Goal: Check status: Check status

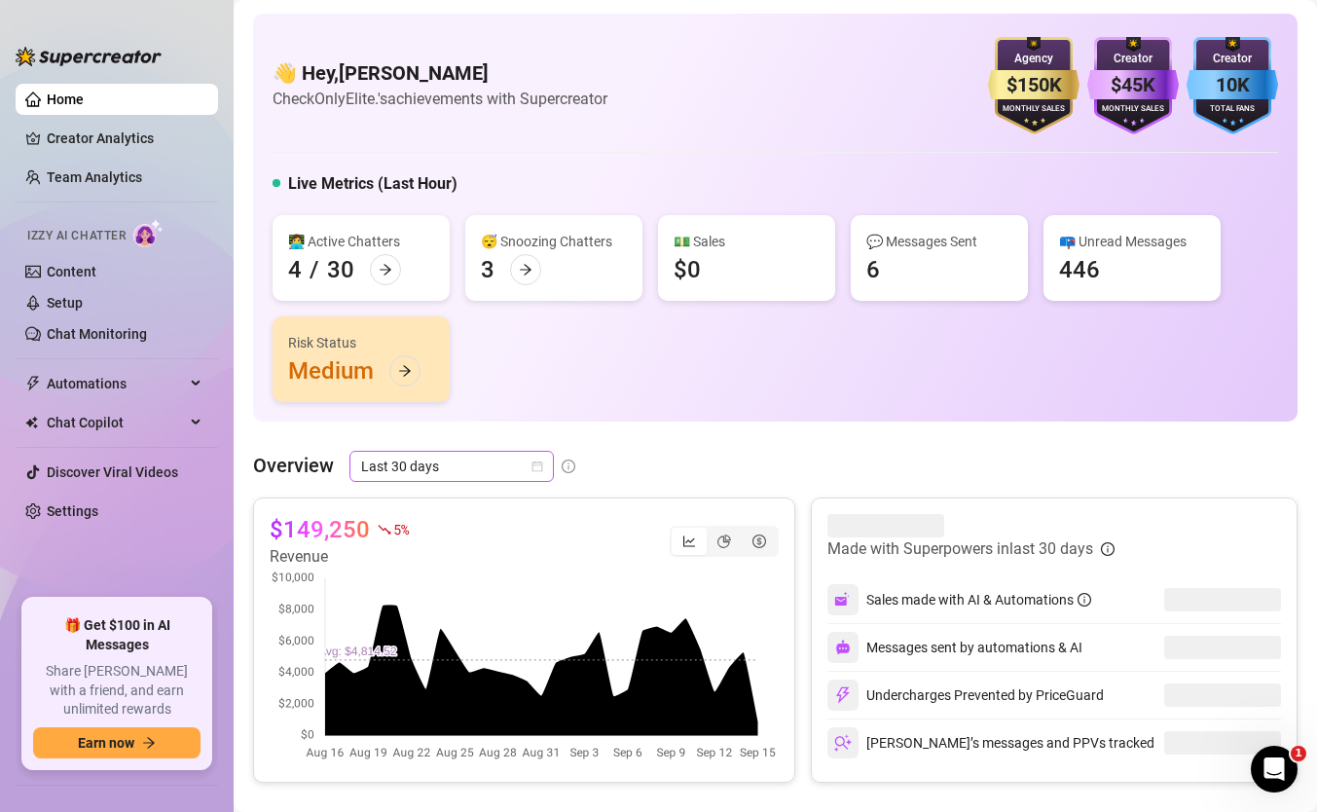
click at [412, 465] on span "Last 30 days" at bounding box center [451, 466] width 181 height 29
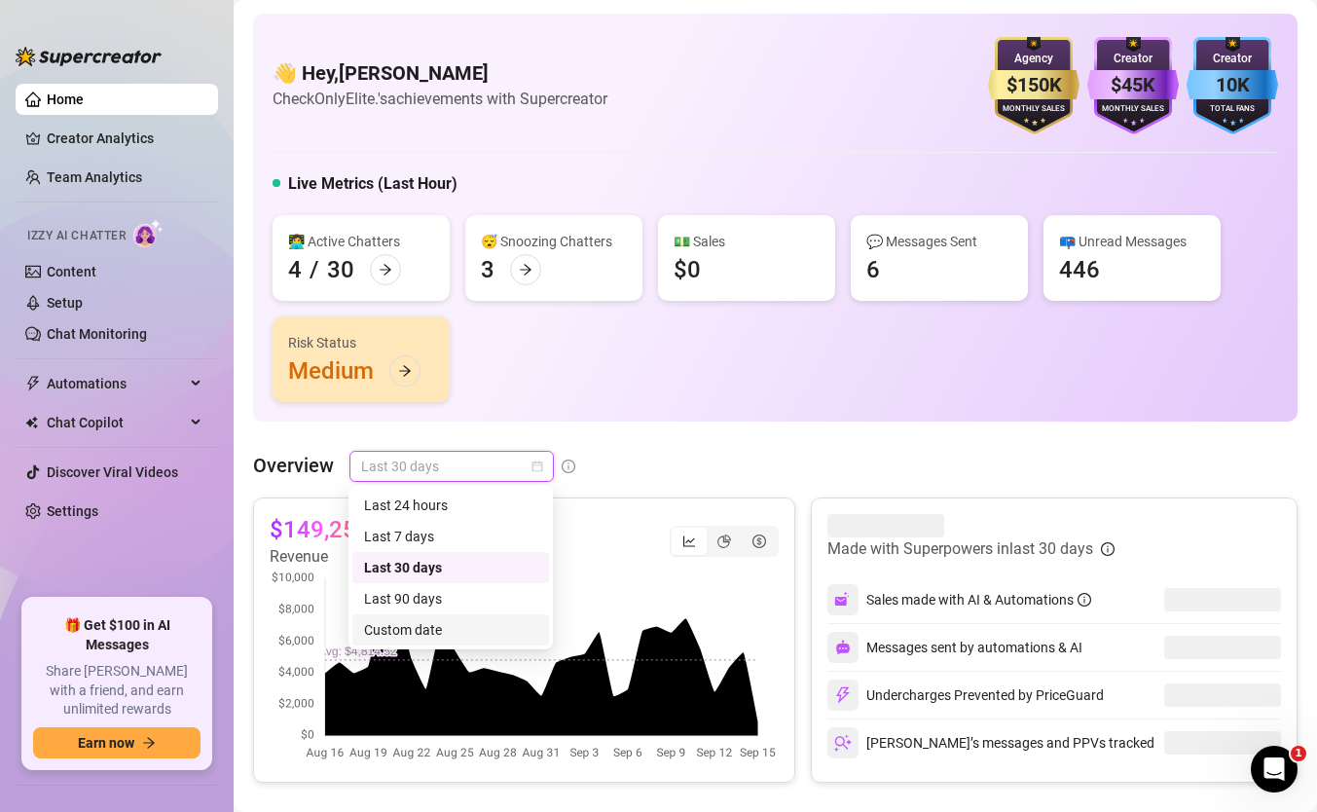
click at [390, 622] on div "Custom date" at bounding box center [450, 629] width 173 height 21
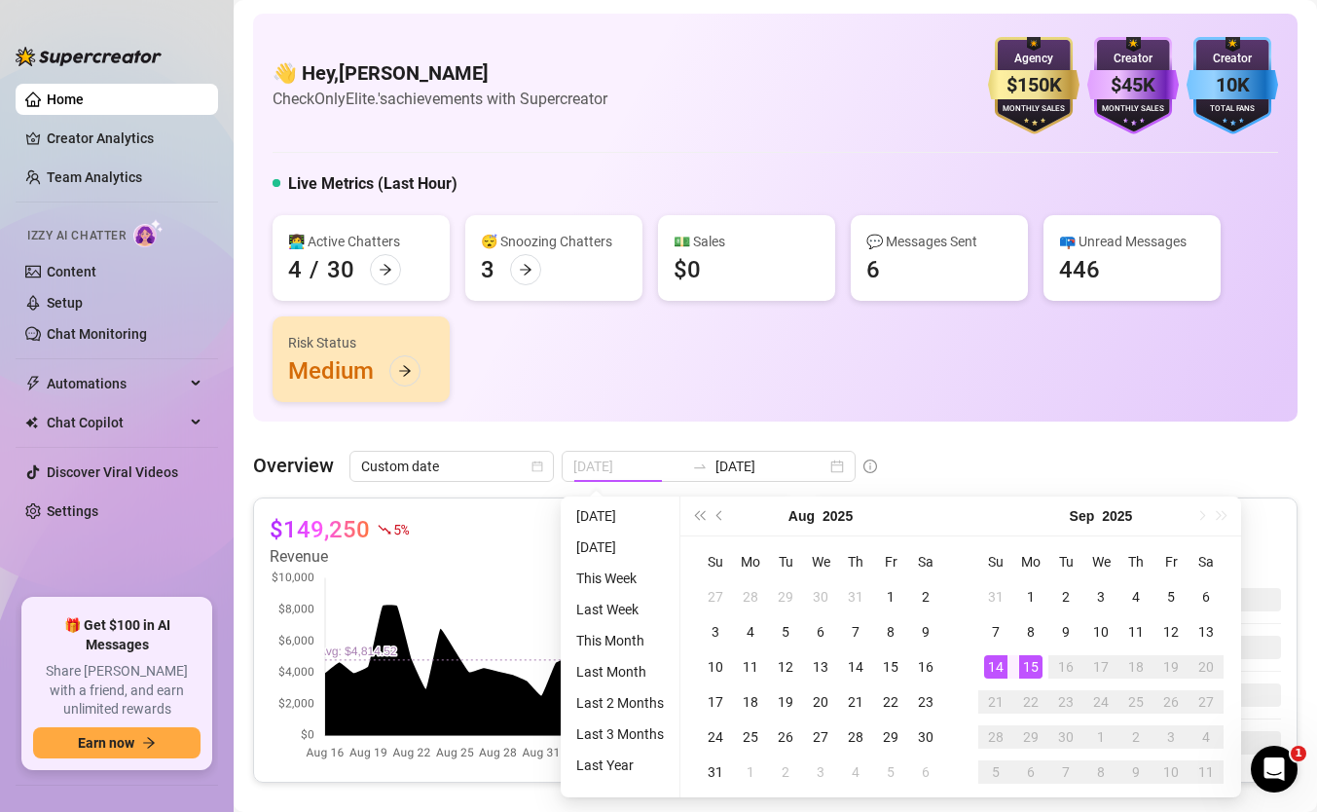
click at [1009, 668] on td "14" at bounding box center [995, 666] width 35 height 35
click at [1034, 666] on div "15" at bounding box center [1030, 666] width 23 height 23
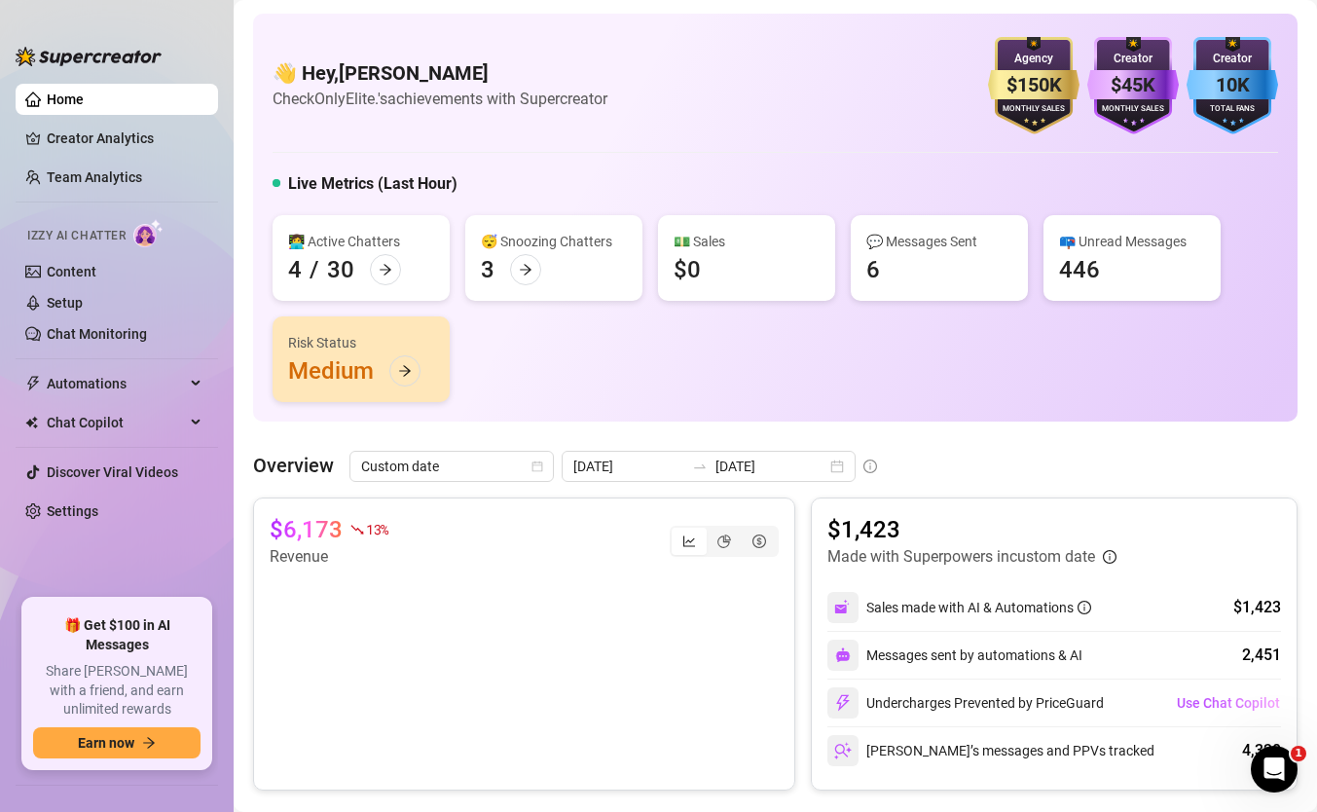
drag, startPoint x: 447, startPoint y: 630, endPoint x: 468, endPoint y: 632, distance: 21.5
click at [469, 632] on canvas at bounding box center [524, 665] width 509 height 195
click at [576, 468] on input "[DATE]" at bounding box center [628, 465] width 111 height 21
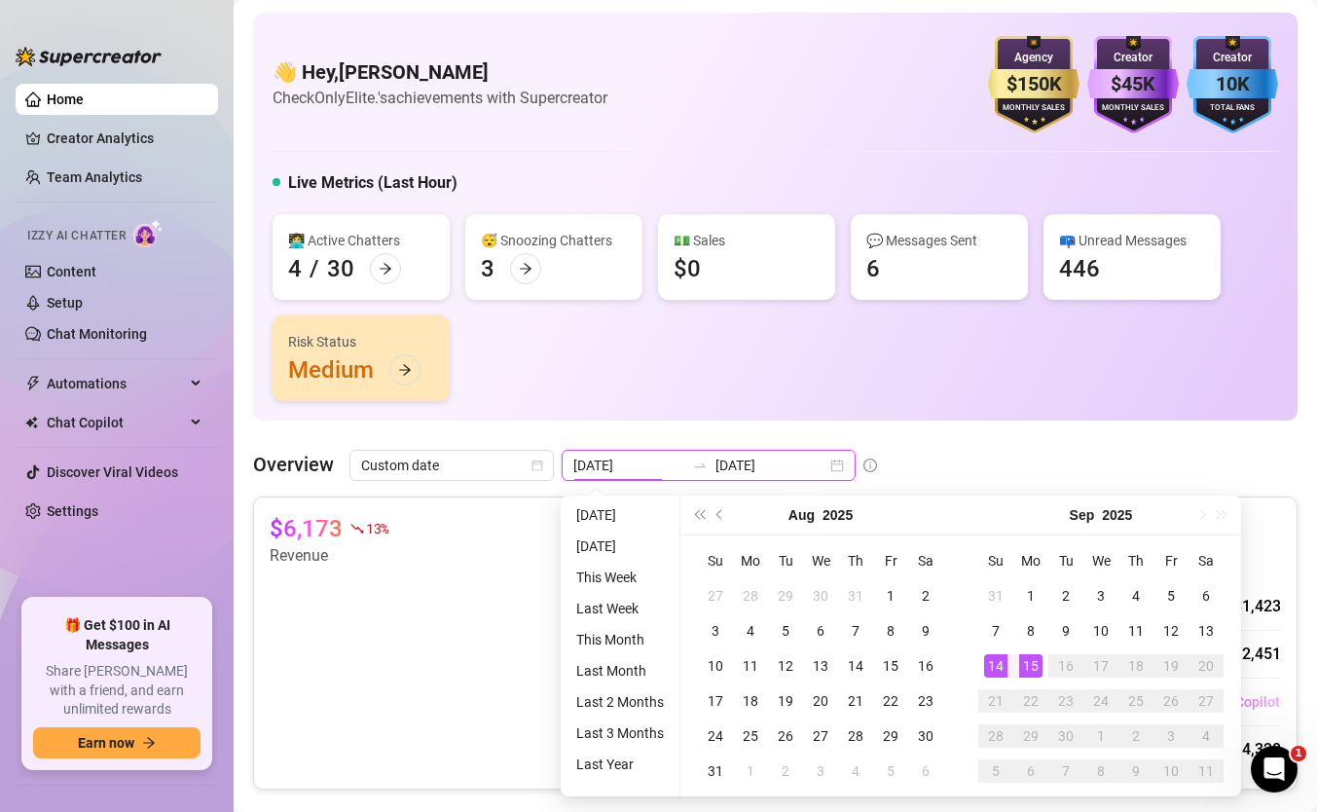
type input "[DATE]"
click at [881, 294] on div "💬 Messages Sent 6" at bounding box center [939, 257] width 177 height 86
